Goal: Obtain resource: Download file/media

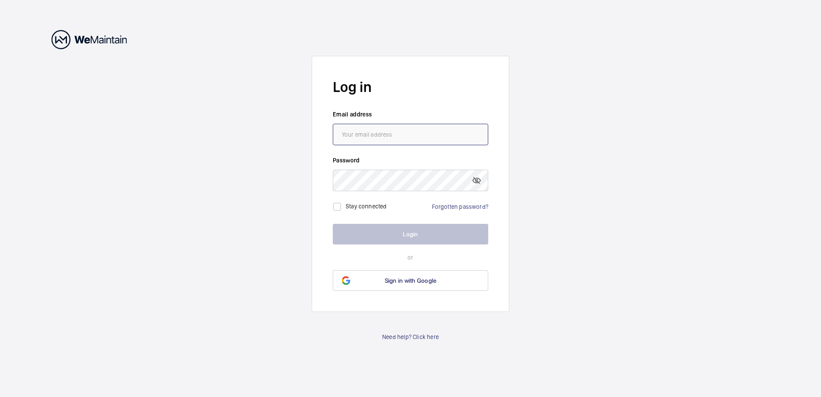
type input "[PERSON_NAME][EMAIL_ADDRESS][PERSON_NAME][DOMAIN_NAME]"
click at [365, 207] on label "Stay connected" at bounding box center [366, 206] width 41 height 7
checkbox input "true"
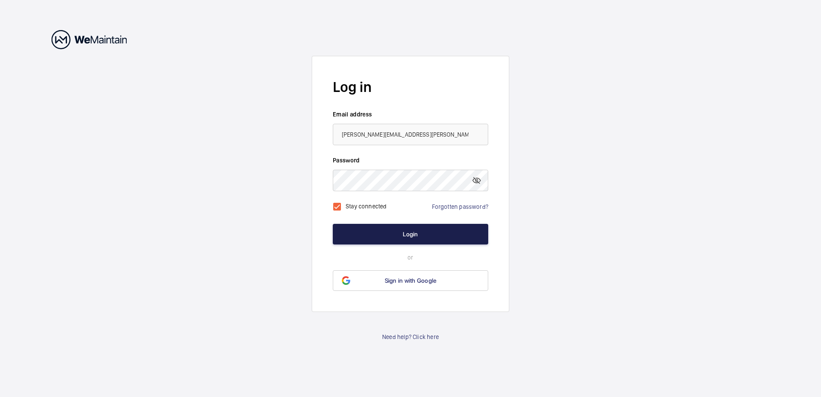
click at [392, 234] on button "Login" at bounding box center [410, 234] width 155 height 21
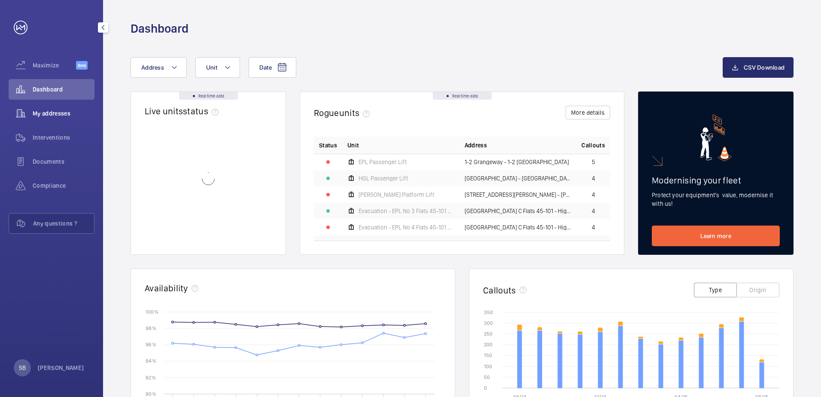
click at [57, 113] on span "My addresses" at bounding box center [64, 113] width 62 height 9
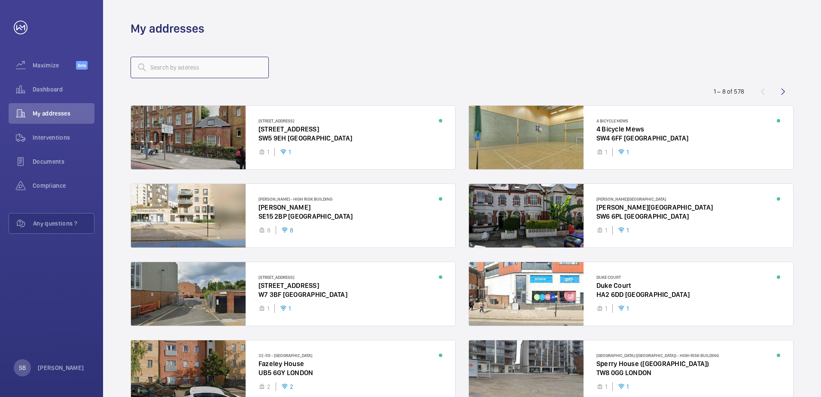
click at [173, 67] on input "text" at bounding box center [200, 67] width 138 height 21
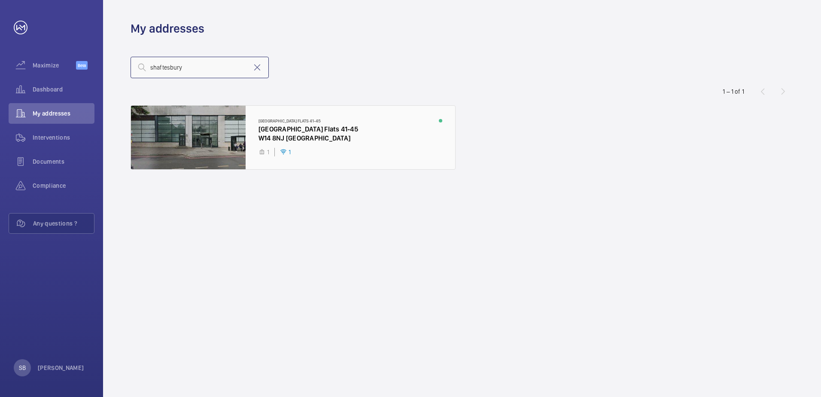
type input "shaftesbury"
click at [283, 136] on div at bounding box center [293, 138] width 324 height 64
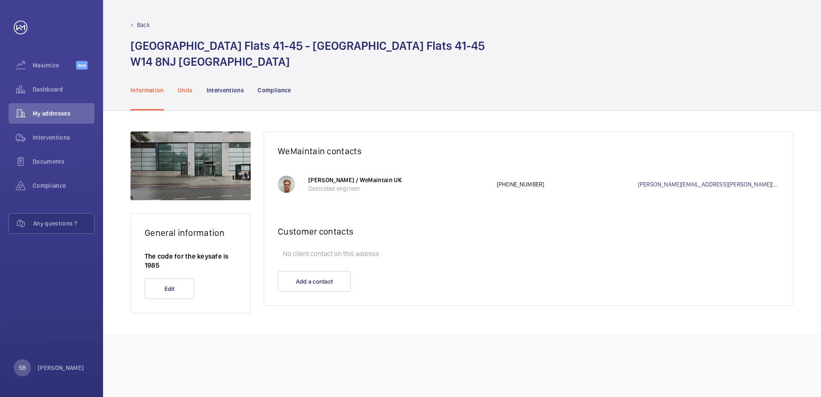
click at [186, 94] on div "Units" at bounding box center [185, 90] width 15 height 41
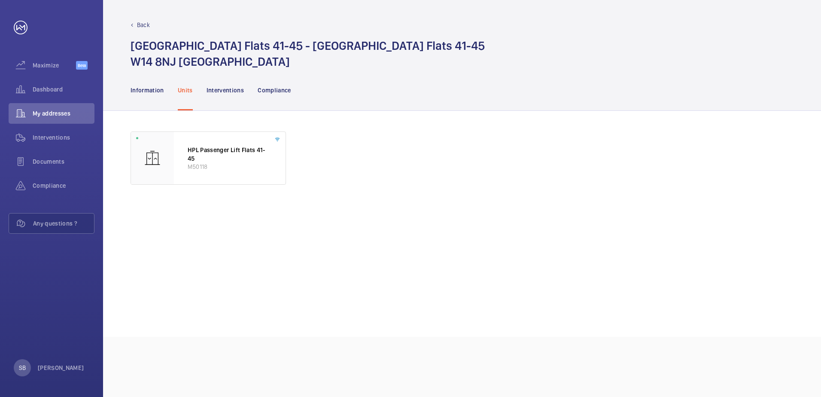
click at [149, 27] on div "Back" at bounding box center [462, 25] width 663 height 9
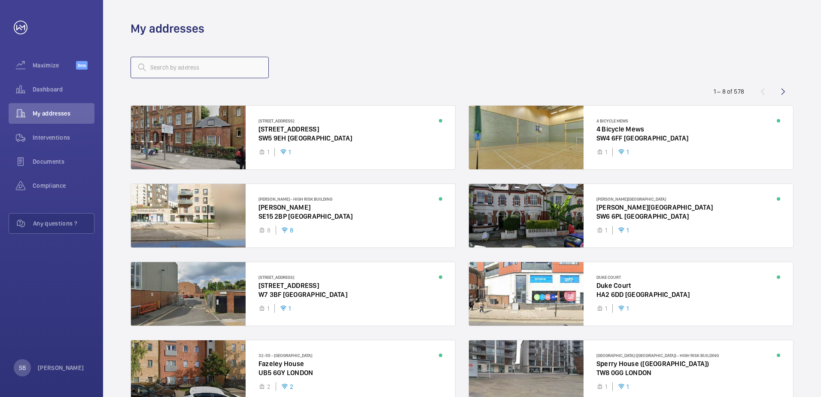
click at [196, 69] on input "text" at bounding box center [200, 67] width 138 height 21
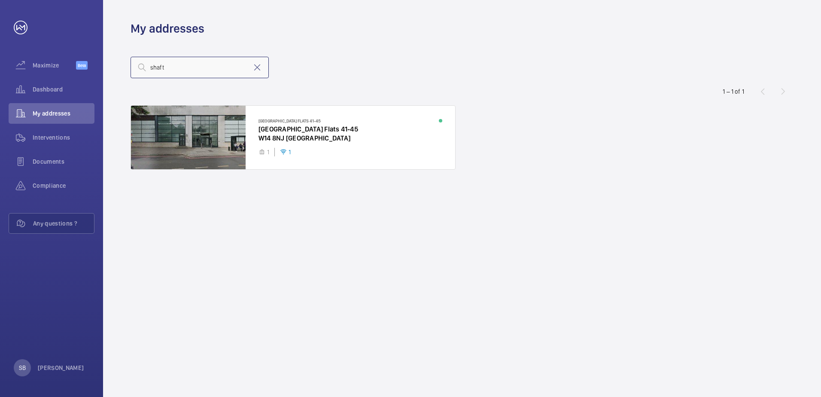
click at [203, 66] on input "shaft" at bounding box center [200, 67] width 138 height 21
type input "s"
click at [181, 70] on input "bakers" at bounding box center [200, 67] width 138 height 21
type input "bakers"
click at [259, 66] on mat-icon at bounding box center [257, 67] width 10 height 10
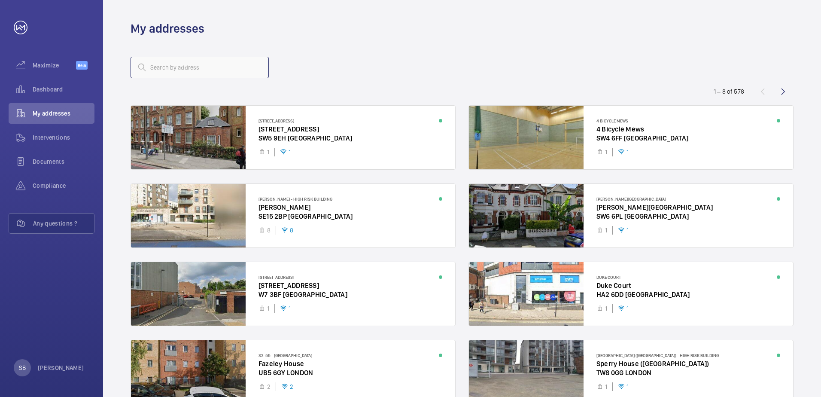
click at [183, 70] on input "text" at bounding box center [200, 67] width 138 height 21
type input "bakers"
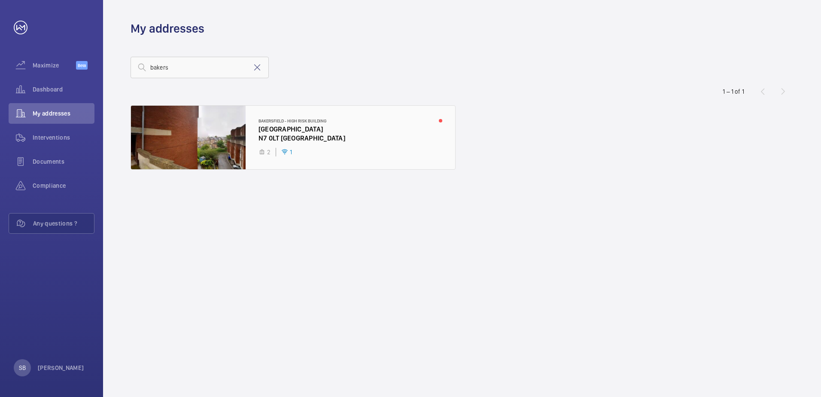
click at [286, 131] on div at bounding box center [293, 138] width 324 height 64
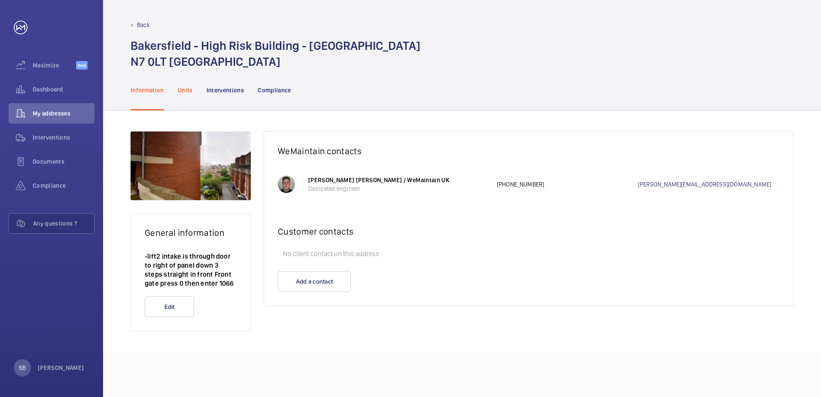
click at [188, 90] on p "Units" at bounding box center [185, 90] width 15 height 9
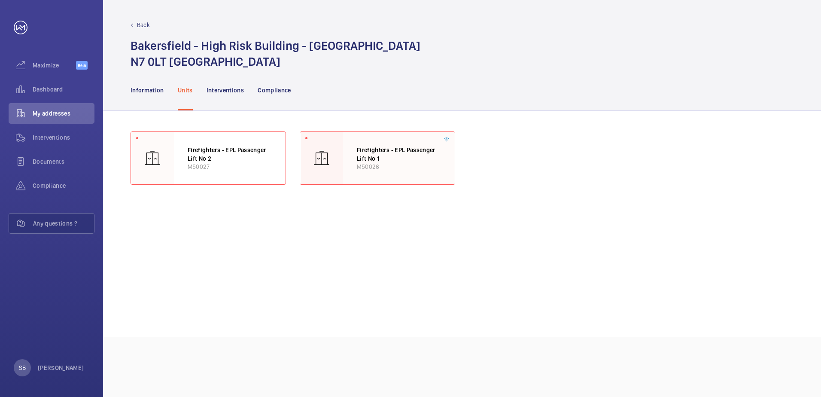
click at [339, 166] on div at bounding box center [321, 158] width 43 height 52
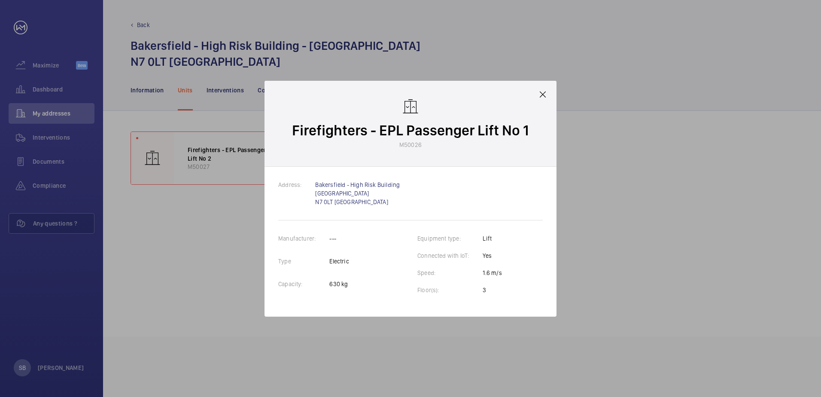
click at [542, 92] on mat-icon at bounding box center [543, 94] width 10 height 10
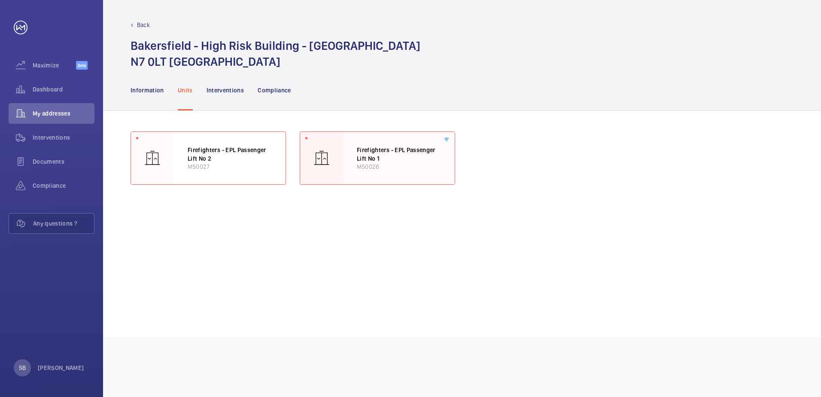
click at [440, 141] on div "Firefighters - EPL Passenger Lift No 1 M50026" at bounding box center [399, 158] width 112 height 52
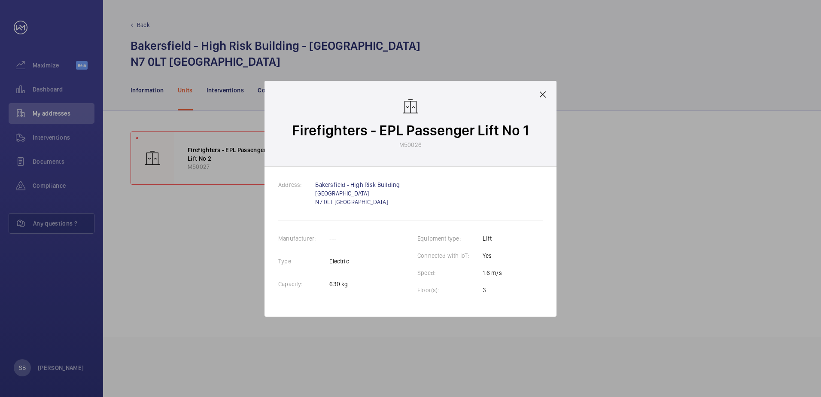
click at [524, 89] on div "Firefighters - EPL Passenger Lift No 1 M50026" at bounding box center [411, 124] width 292 height 86
click at [547, 94] on mat-icon at bounding box center [543, 94] width 10 height 10
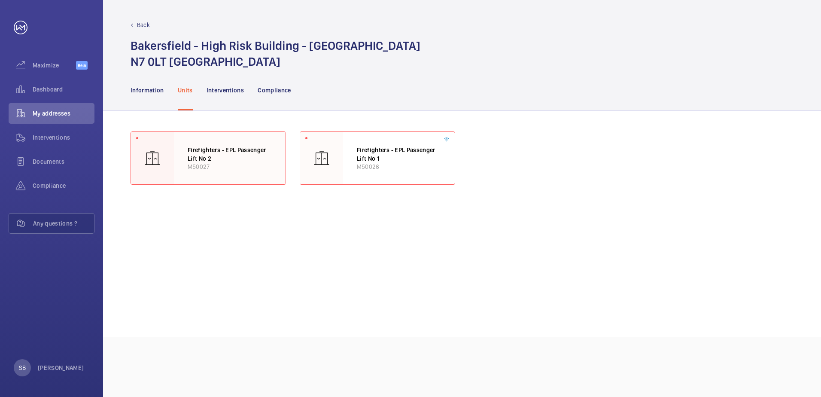
click at [212, 155] on p "Firefighters - EPL Passenger Lift No 2" at bounding box center [230, 154] width 84 height 17
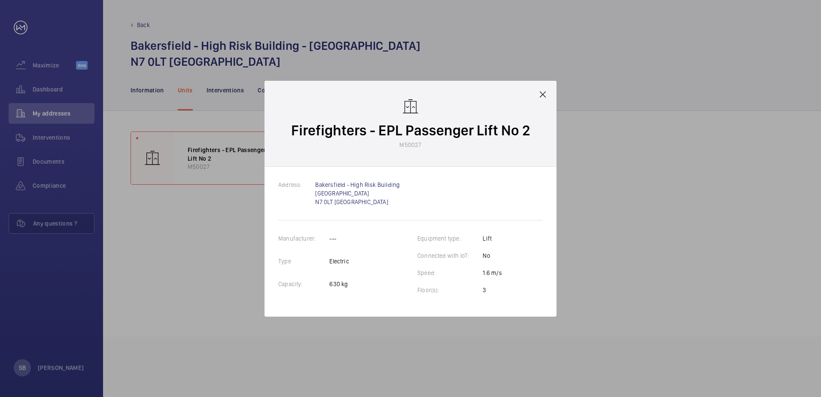
click at [556, 90] on div "Firefighters - EPL Passenger Lift No 2 M50027" at bounding box center [411, 124] width 292 height 86
click at [545, 94] on mat-icon at bounding box center [543, 94] width 10 height 10
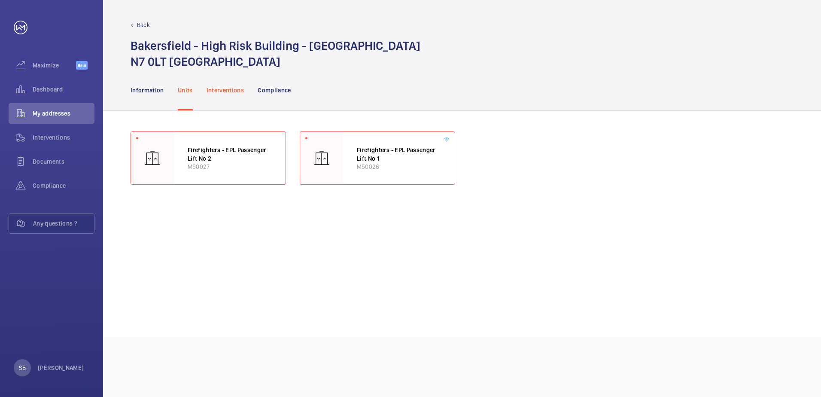
click at [226, 90] on p "Interventions" at bounding box center [226, 90] width 38 height 9
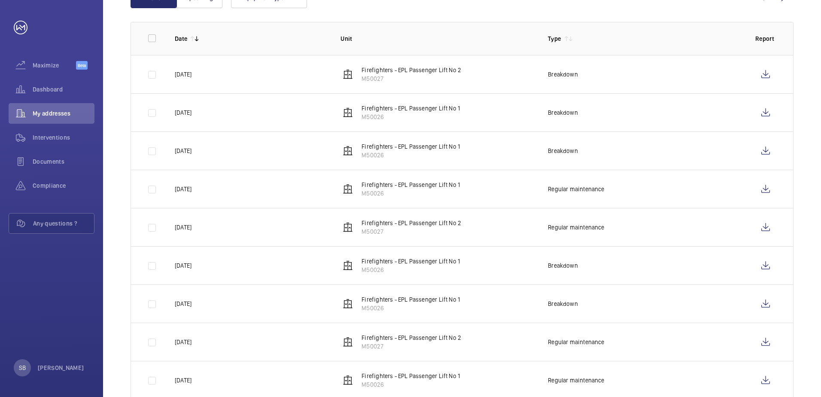
scroll to position [129, 0]
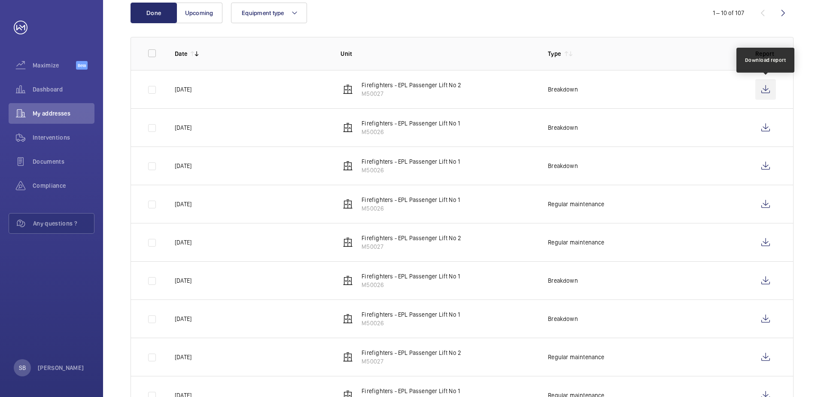
click at [766, 88] on wm-front-icon-button at bounding box center [765, 89] width 21 height 21
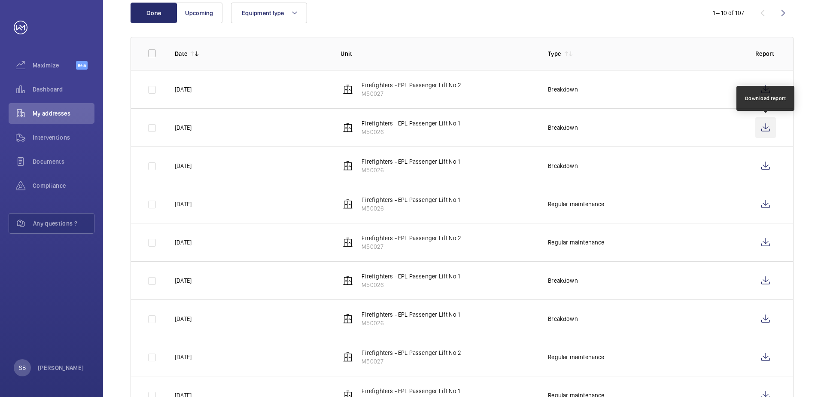
click at [766, 127] on wm-front-icon-button at bounding box center [765, 127] width 21 height 21
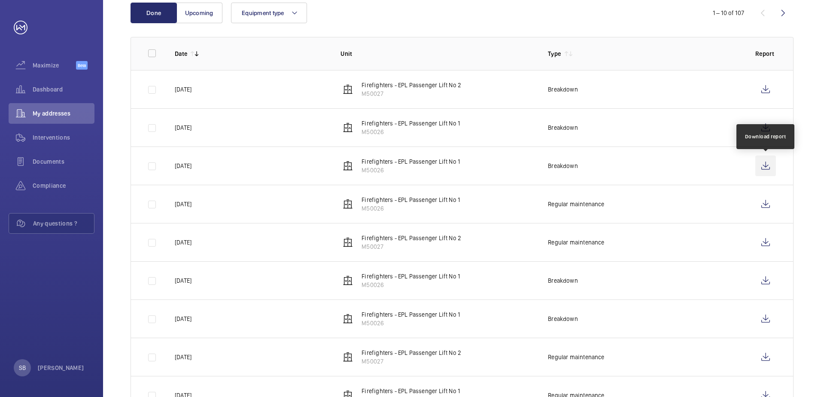
click at [765, 164] on wm-front-icon-button at bounding box center [765, 165] width 21 height 21
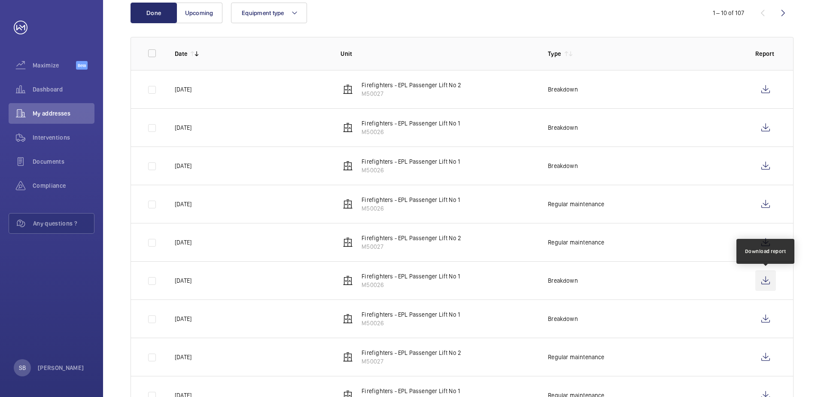
click at [767, 279] on wm-front-icon-button at bounding box center [765, 280] width 21 height 21
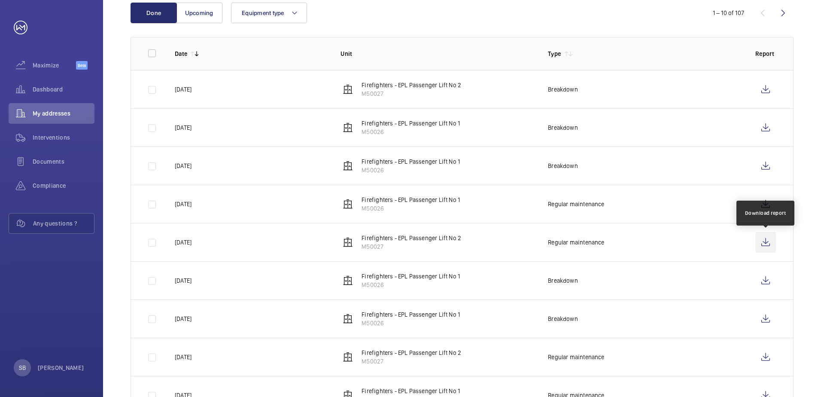
click at [762, 240] on wm-front-icon-button at bounding box center [765, 242] width 21 height 21
